Goal: Transaction & Acquisition: Purchase product/service

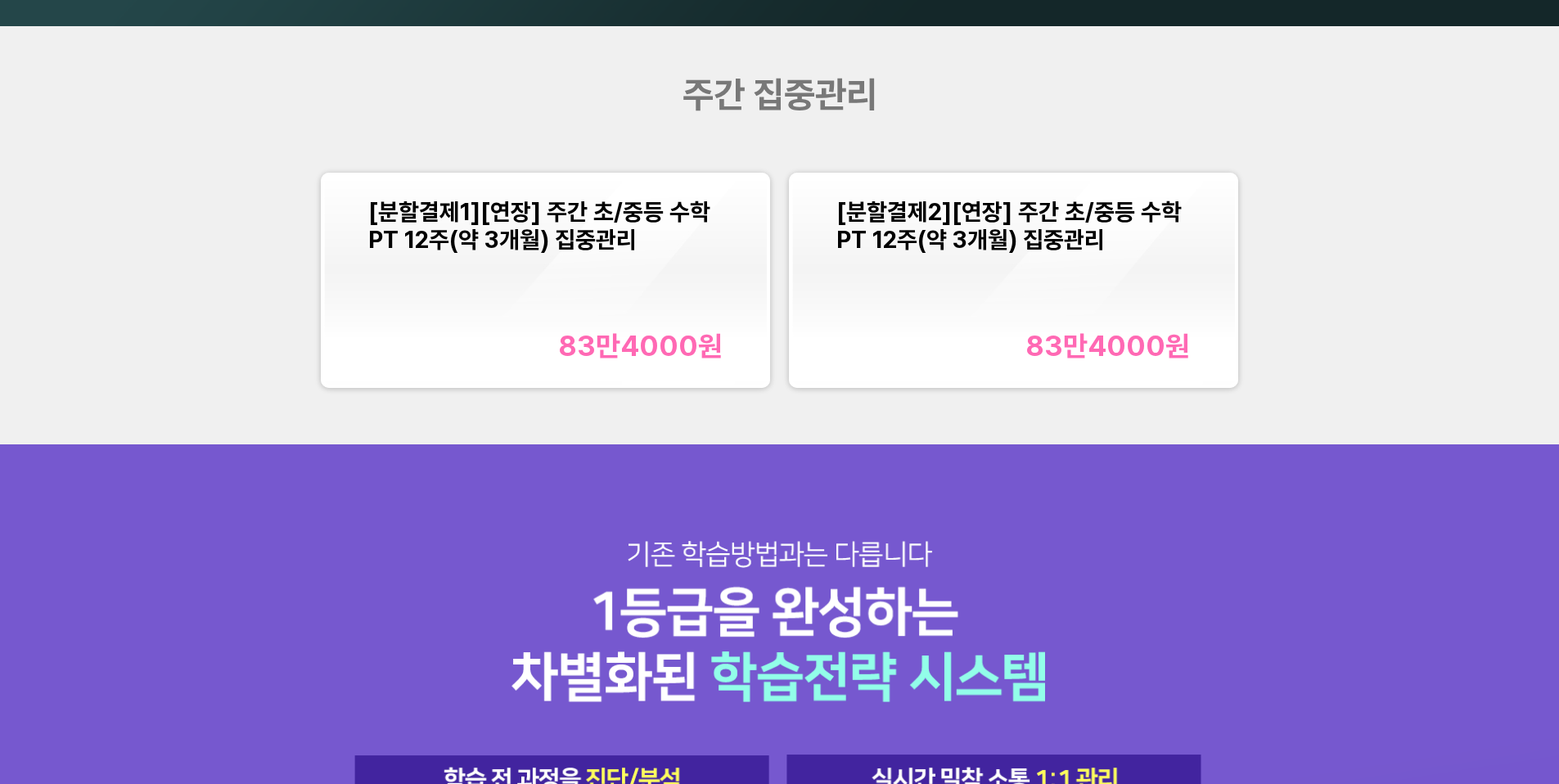
scroll to position [2090, 0]
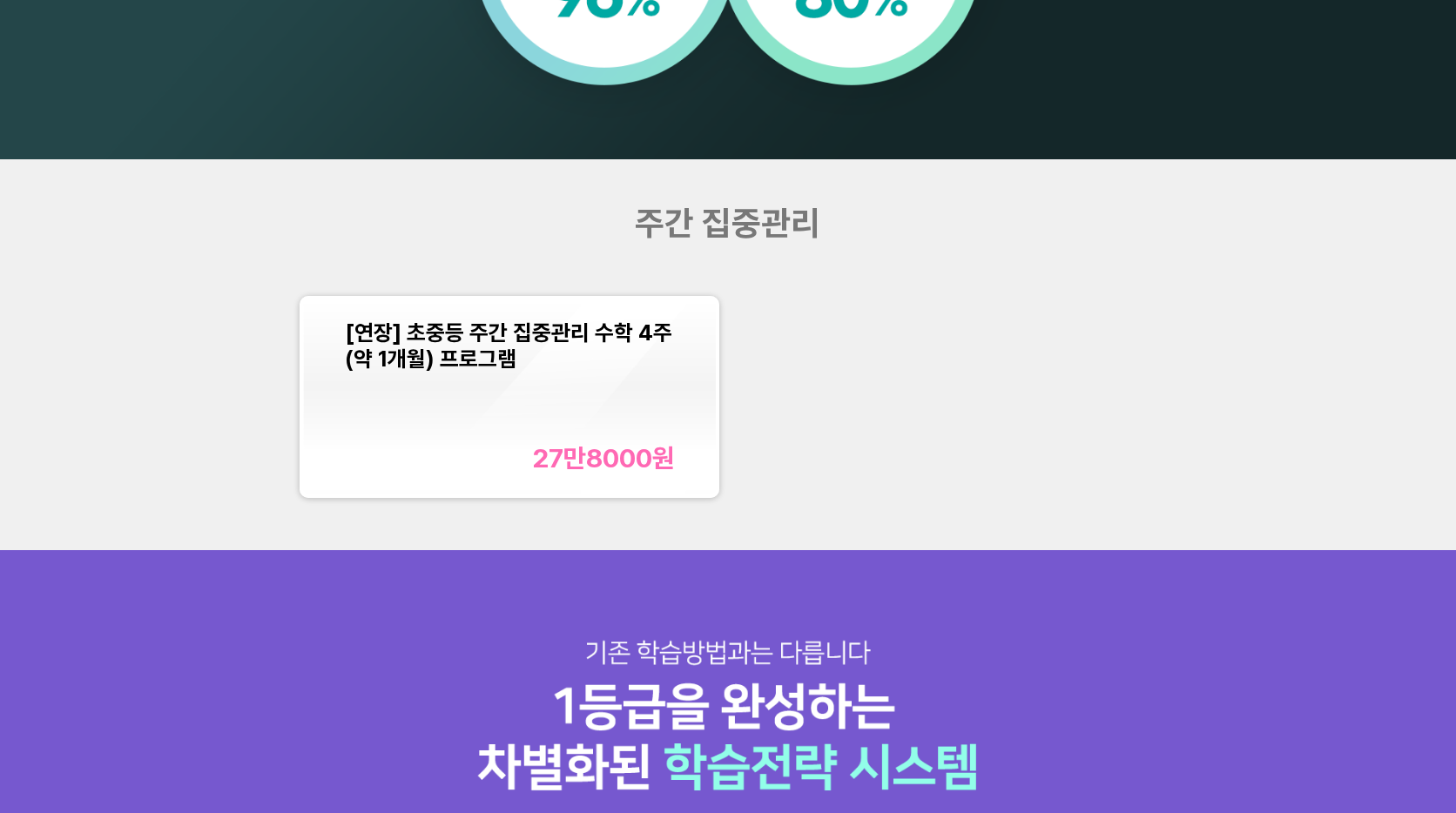
scroll to position [1626, 0]
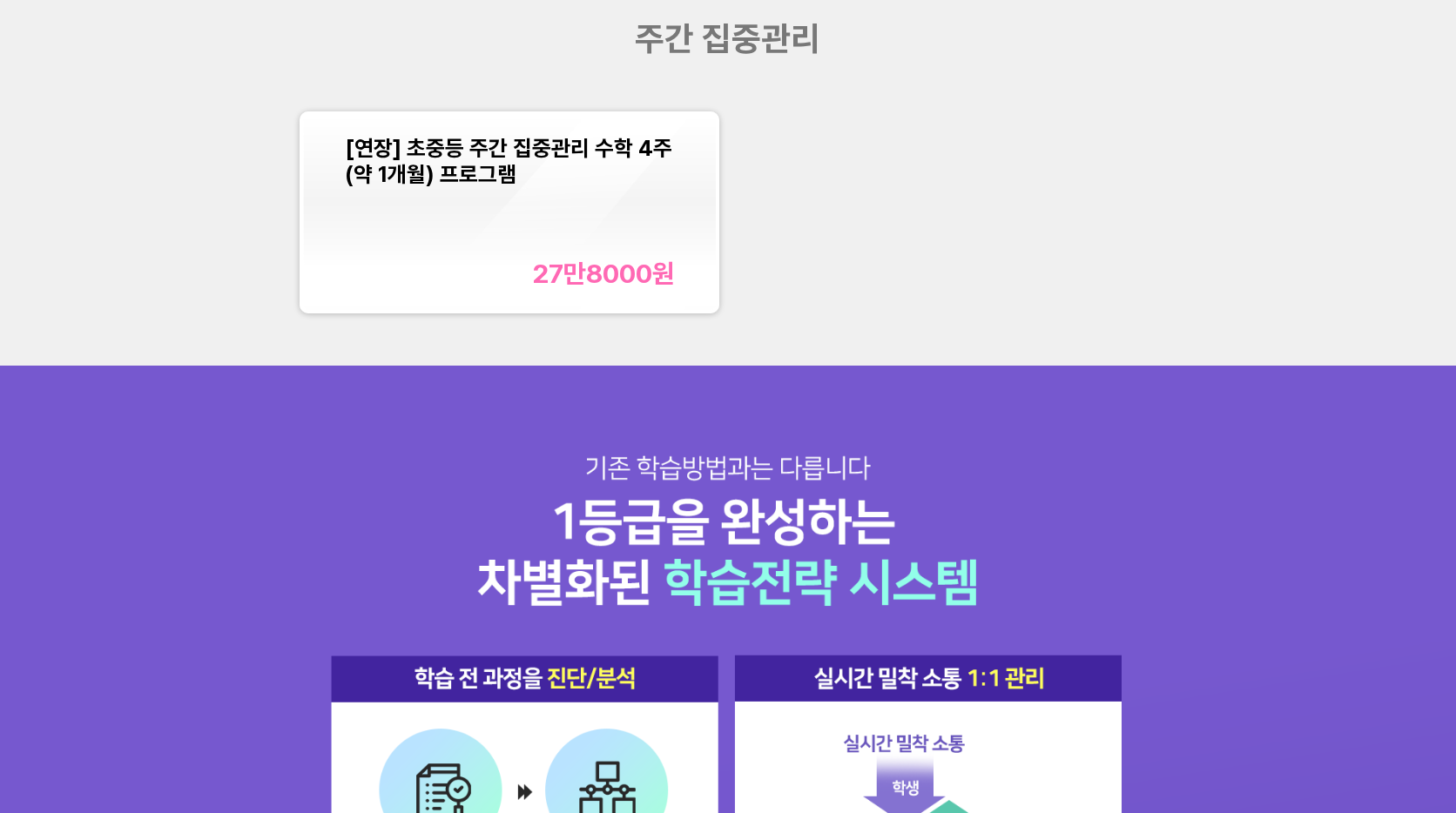
scroll to position [1766, 0]
